Goal: Find specific page/section: Find specific page/section

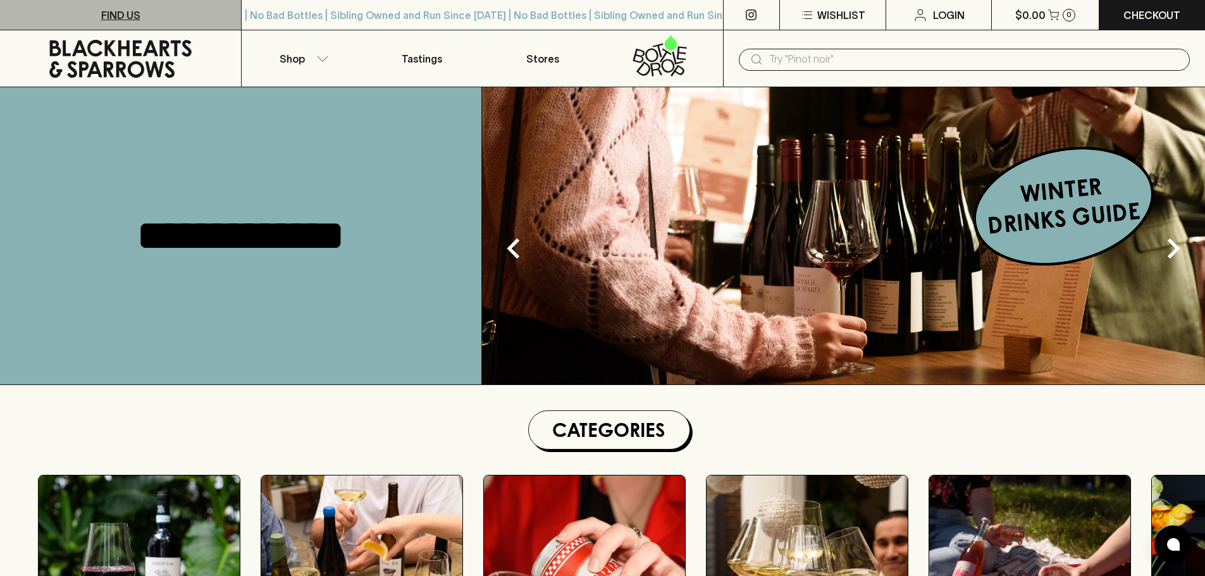
click at [156, 16] on link "FIND US" at bounding box center [120, 15] width 241 height 30
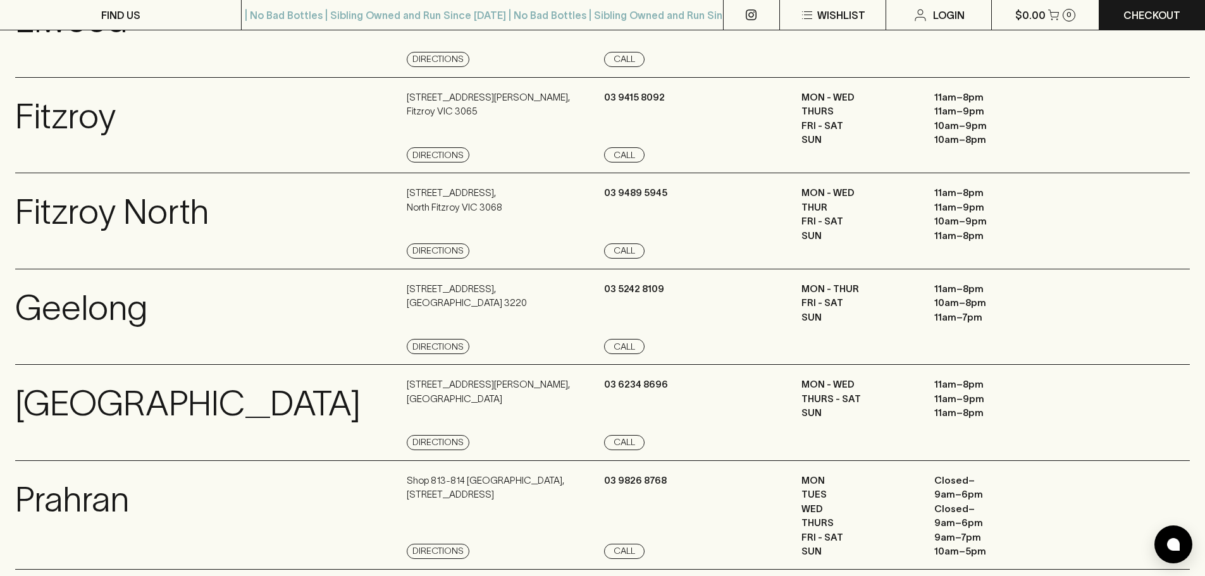
scroll to position [727, 0]
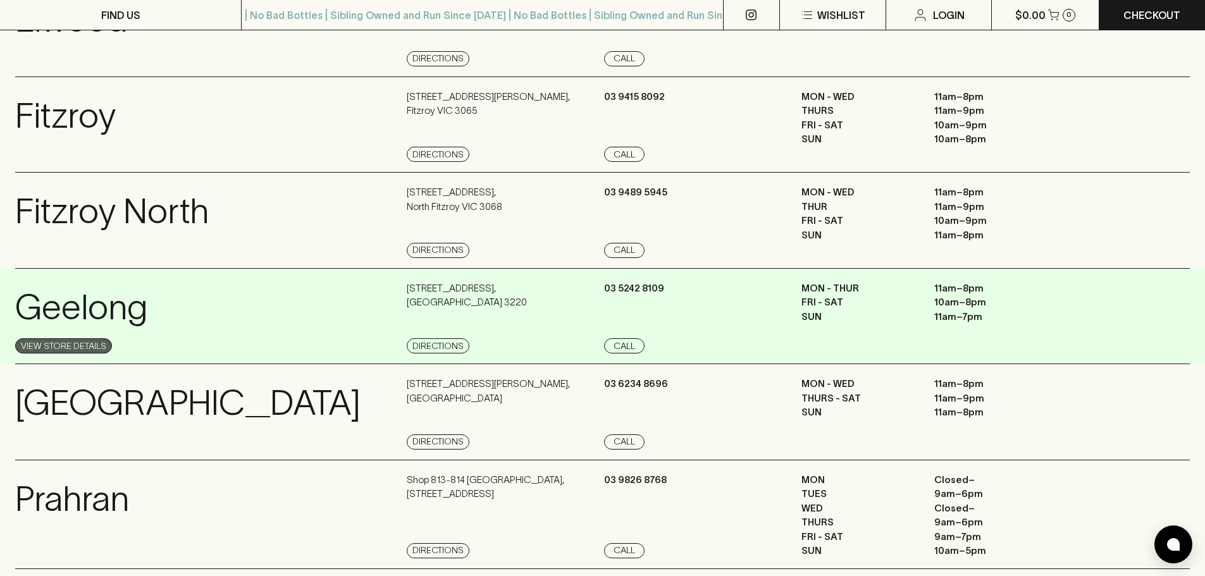
click at [106, 344] on link "View Store Details" at bounding box center [63, 345] width 97 height 15
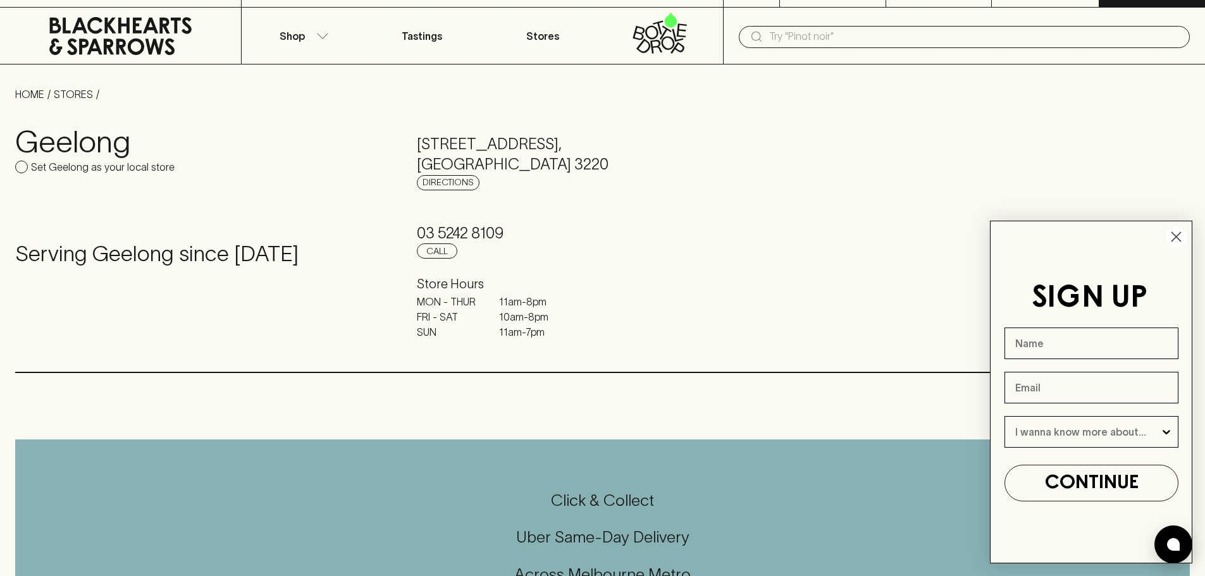
scroll to position [23, 0]
click at [1181, 245] on circle "Close dialog" at bounding box center [1175, 236] width 21 height 21
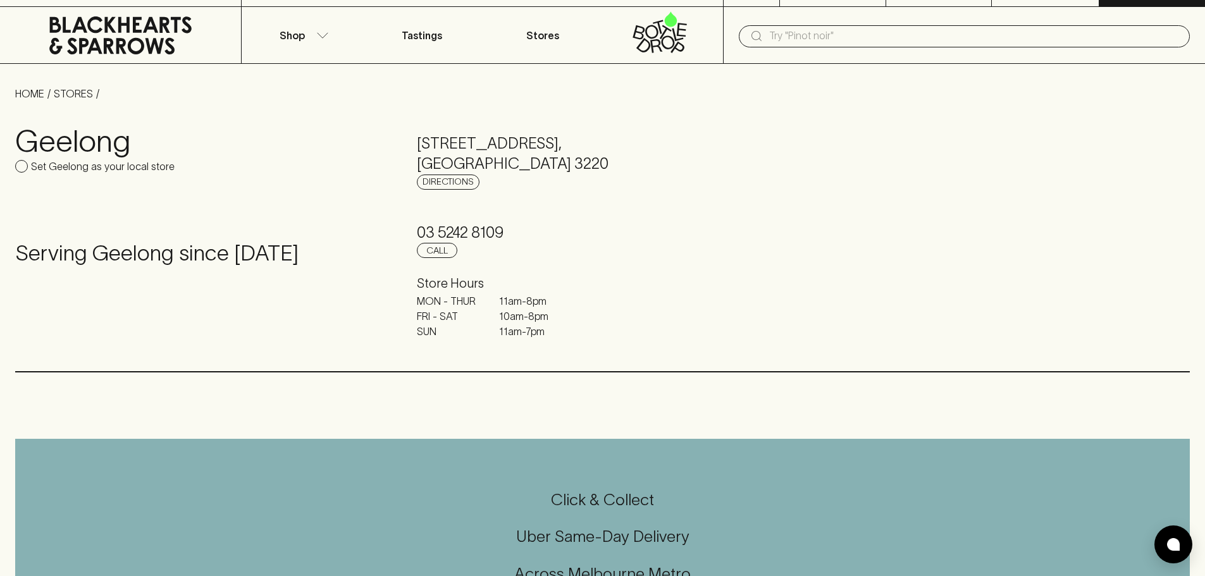
click at [121, 161] on p "Set Geelong as your local store" at bounding box center [103, 166] width 144 height 15
click at [28, 161] on input "Set Geelong as your local store" at bounding box center [21, 166] width 13 height 13
checkbox input "true"
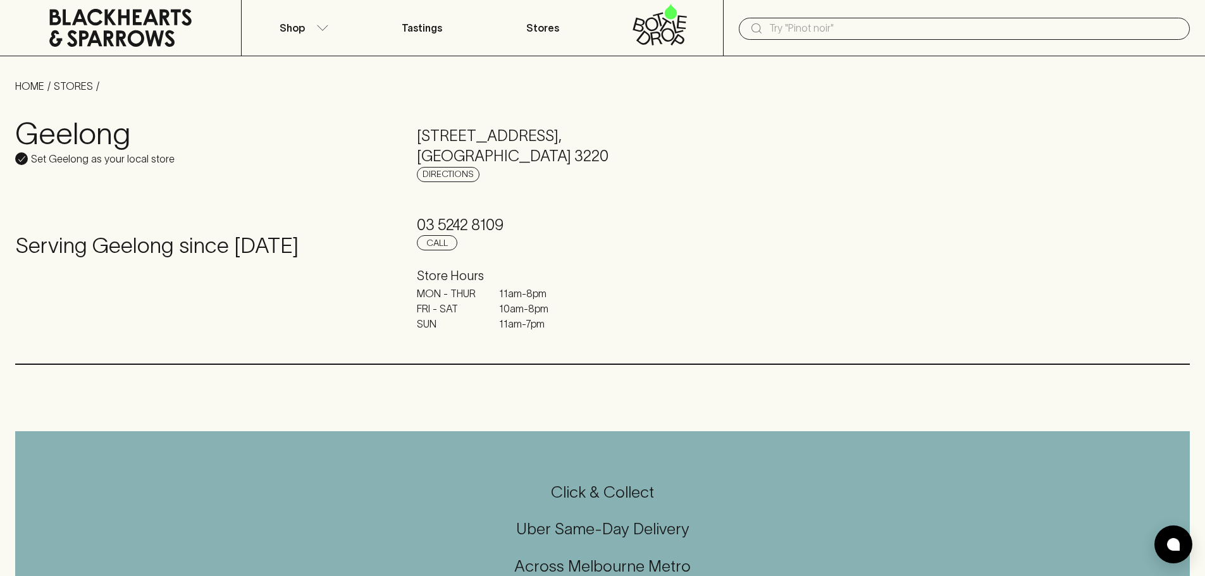
scroll to position [0, 0]
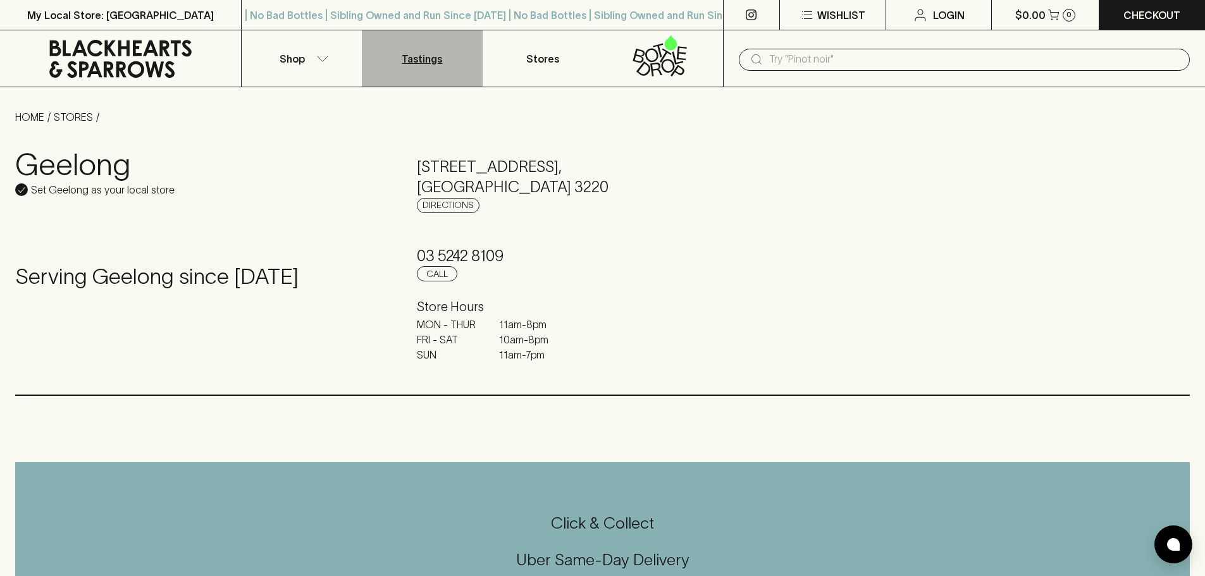
click at [426, 56] on p "Tastings" at bounding box center [422, 58] width 40 height 15
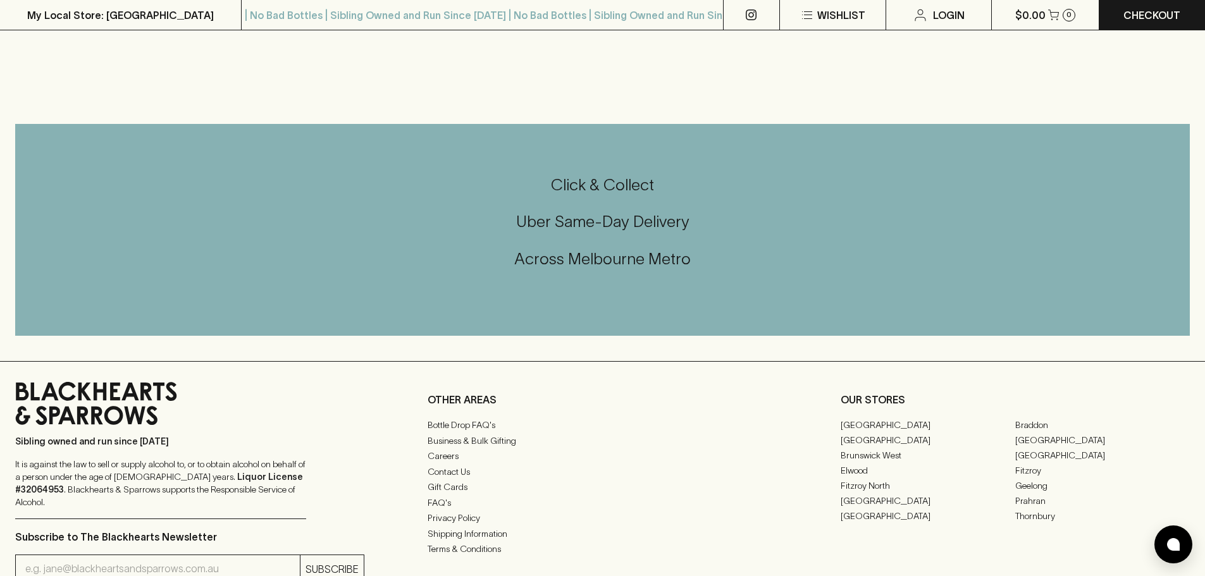
scroll to position [1251, 0]
click at [1040, 488] on link "Geelong" at bounding box center [1102, 484] width 175 height 15
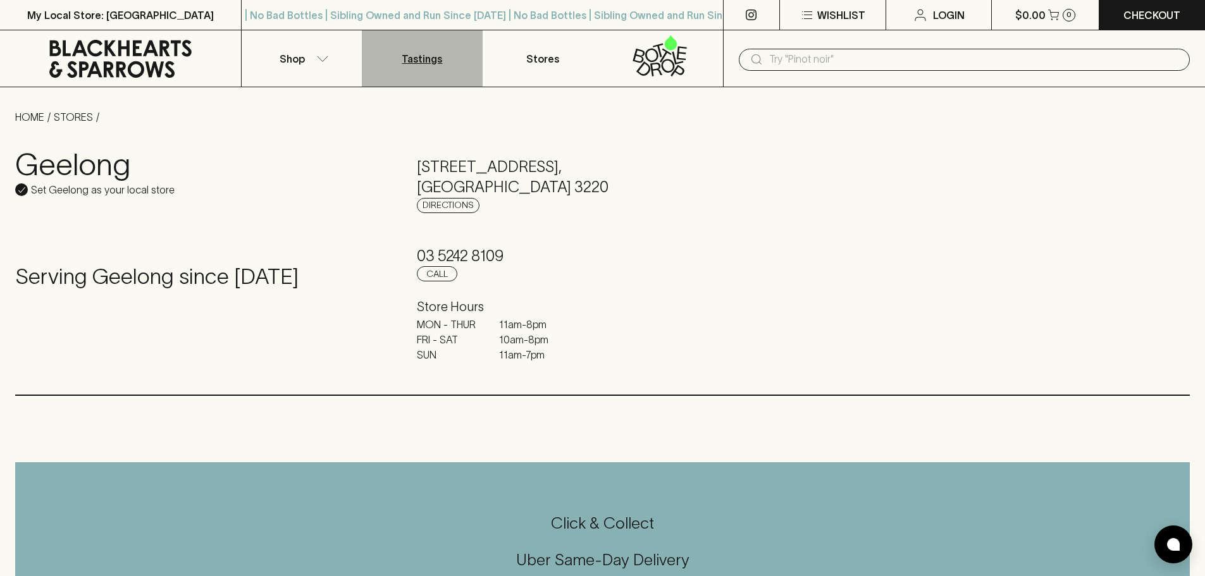
click at [438, 66] on p "Tastings" at bounding box center [422, 58] width 40 height 15
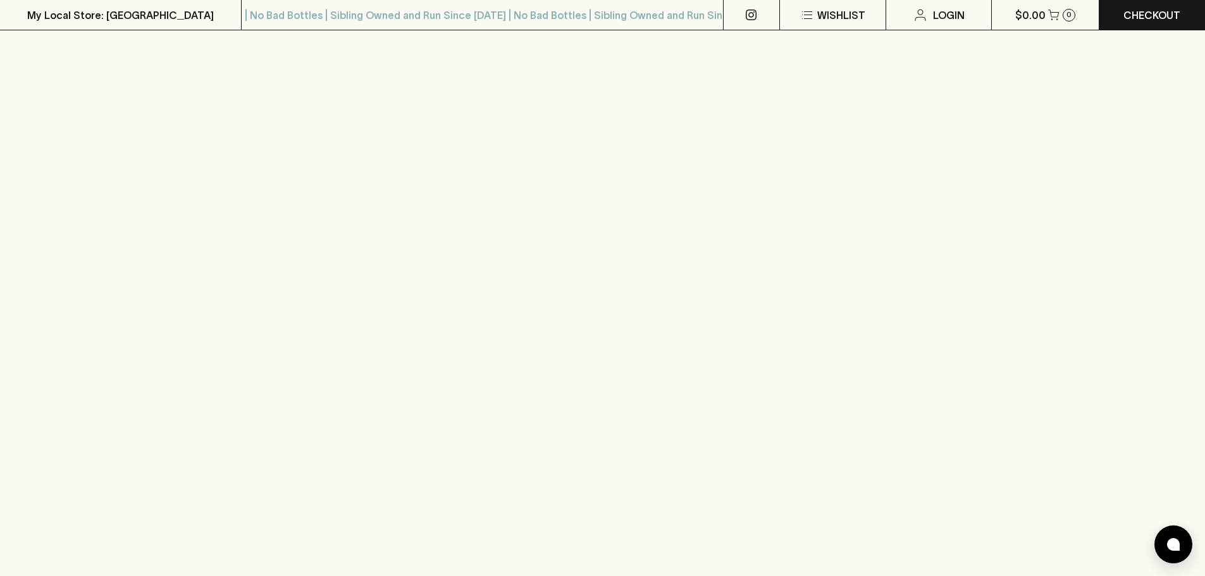
scroll to position [426, 0]
